Goal: Transaction & Acquisition: Subscribe to service/newsletter

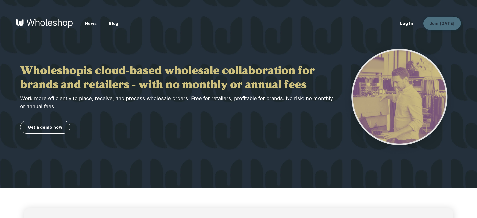
click at [444, 23] on button "Join [DATE]" at bounding box center [442, 23] width 38 height 13
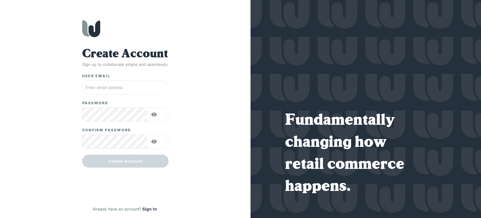
click at [146, 209] on button "Sign In" at bounding box center [149, 209] width 17 height 8
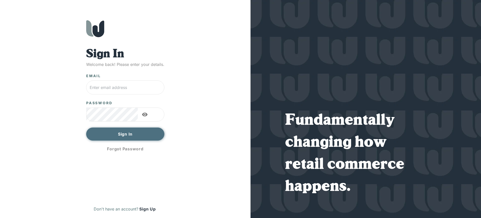
click at [125, 134] on button "Sign In" at bounding box center [125, 133] width 78 height 13
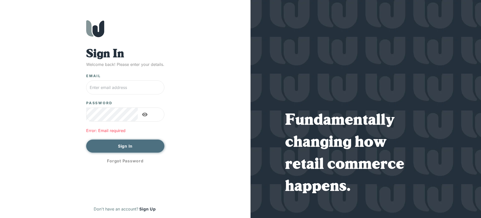
click at [125, 146] on button "Sign In" at bounding box center [125, 145] width 78 height 13
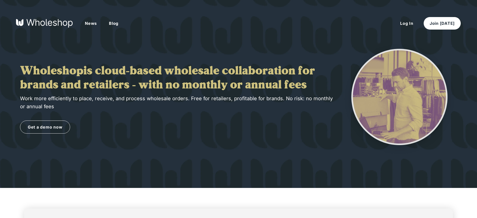
click at [444, 23] on button "Join [DATE]" at bounding box center [442, 23] width 38 height 13
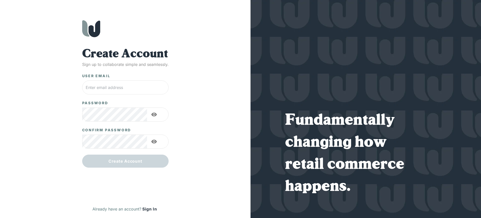
click at [146, 209] on button "Sign In" at bounding box center [149, 209] width 17 height 8
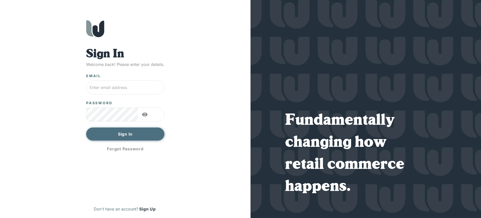
click at [125, 134] on button "Sign In" at bounding box center [125, 133] width 78 height 13
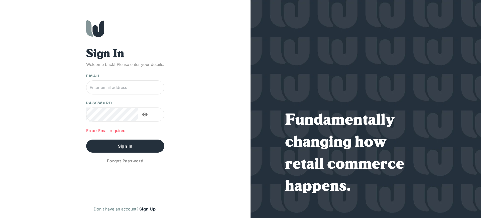
click at [144, 209] on button "Sign Up" at bounding box center [147, 209] width 18 height 8
